Goal: Register for event/course

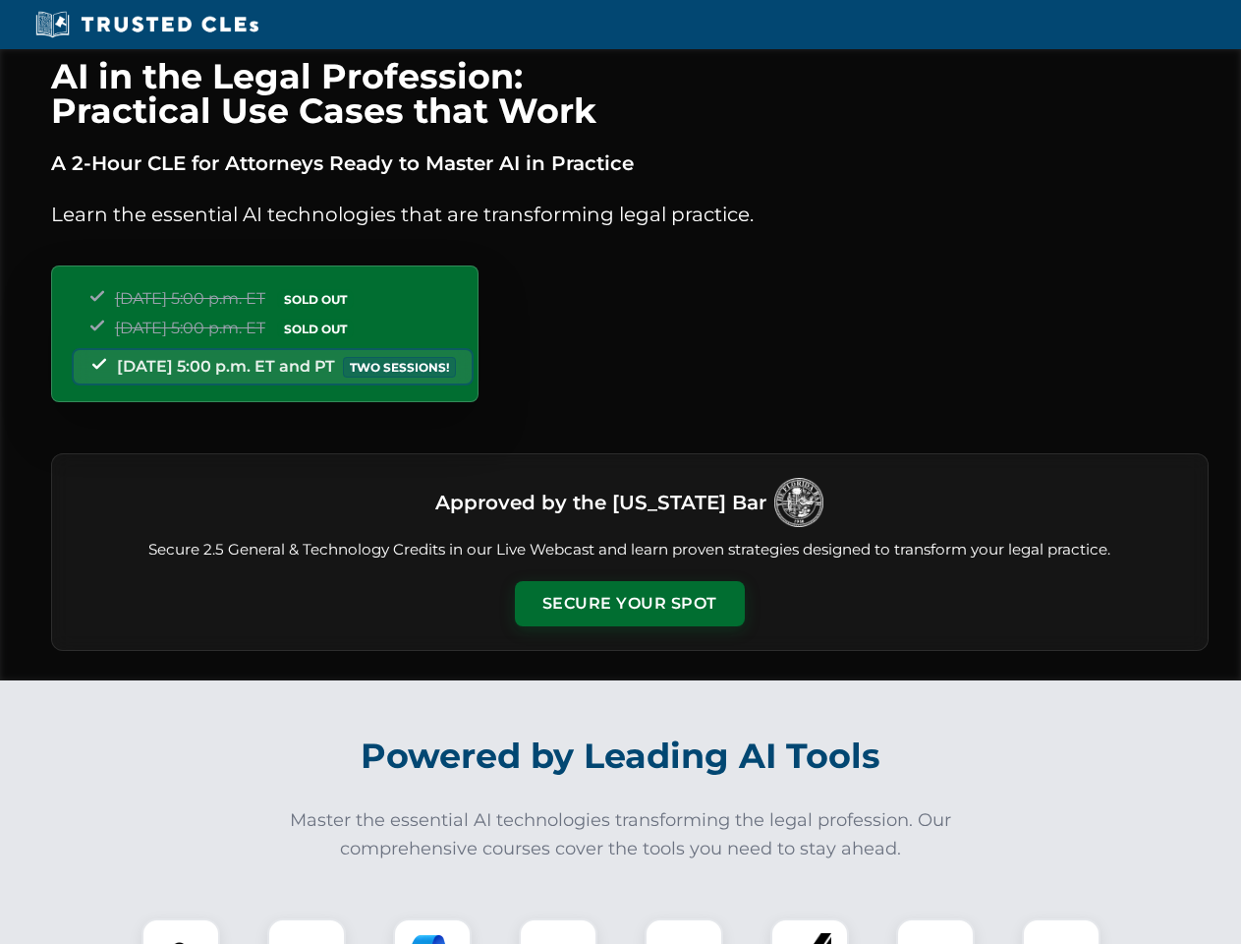
click at [629, 603] on button "Secure Your Spot" at bounding box center [630, 603] width 230 height 45
click at [181, 931] on img at bounding box center [180, 957] width 57 height 57
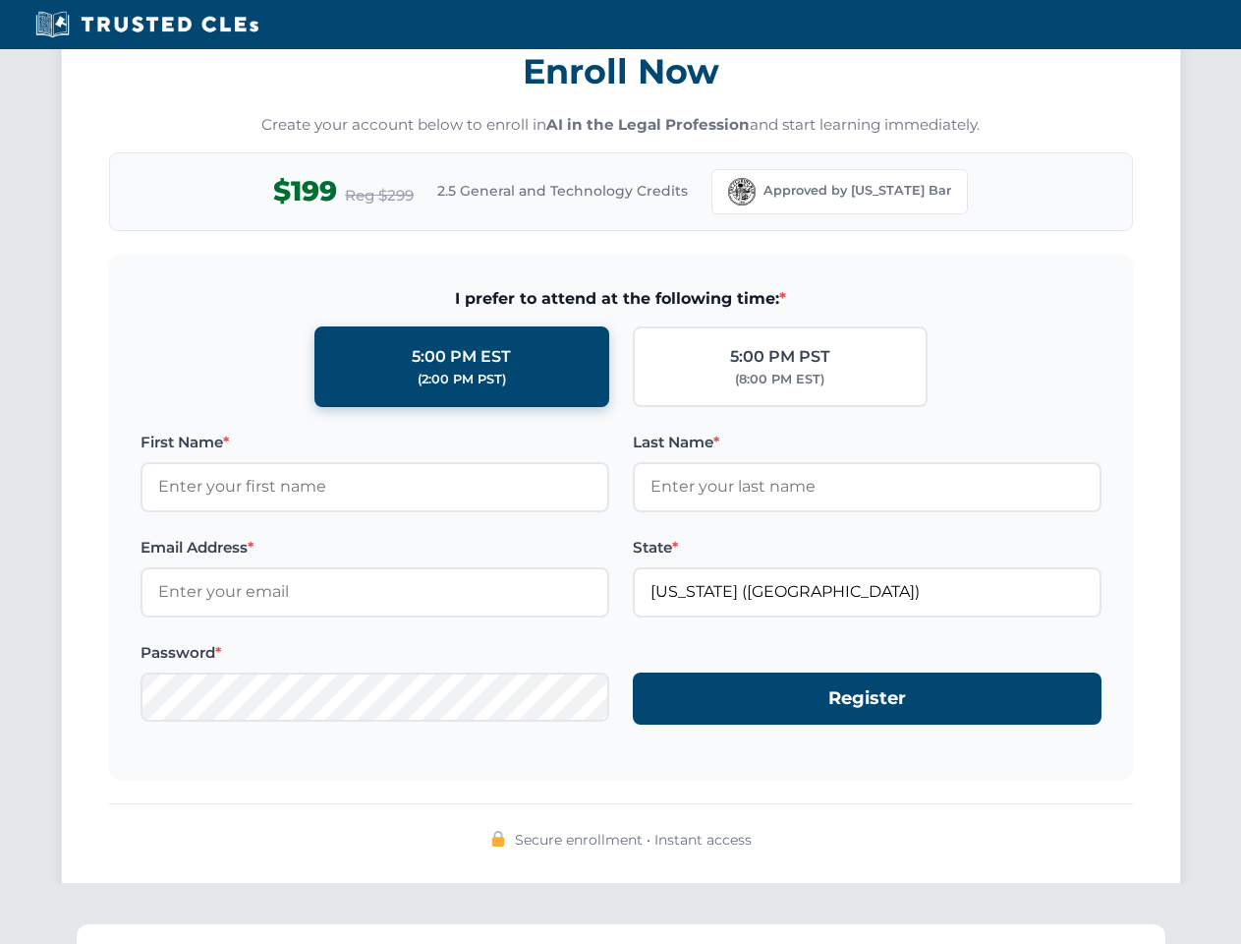
scroll to position [1929, 0]
